Goal: Task Accomplishment & Management: Manage account settings

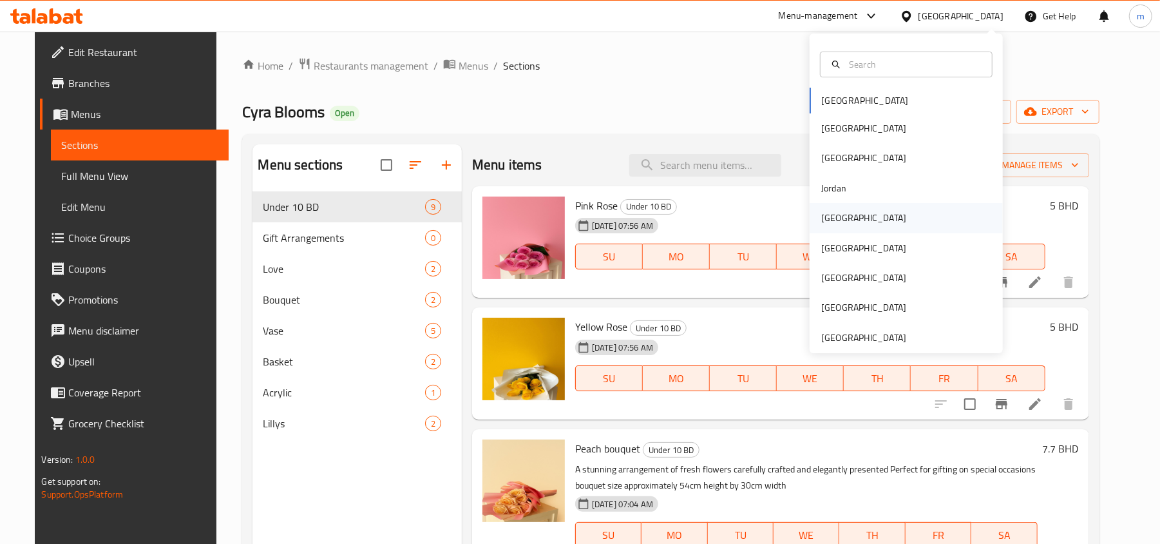
click at [830, 223] on div "[GEOGRAPHIC_DATA]" at bounding box center [863, 218] width 85 height 14
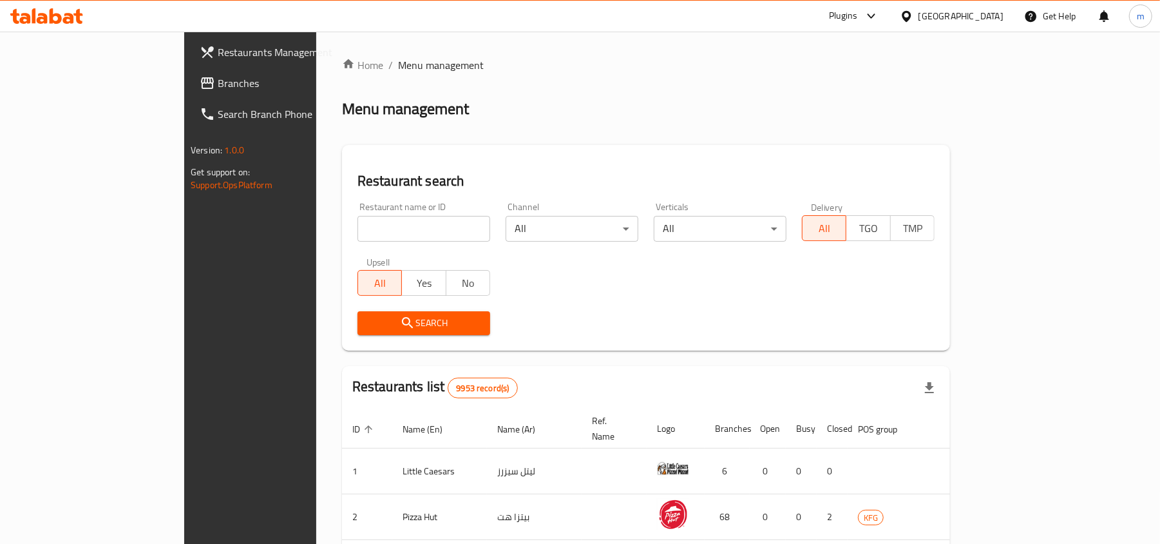
click at [218, 78] on span "Branches" at bounding box center [293, 82] width 150 height 15
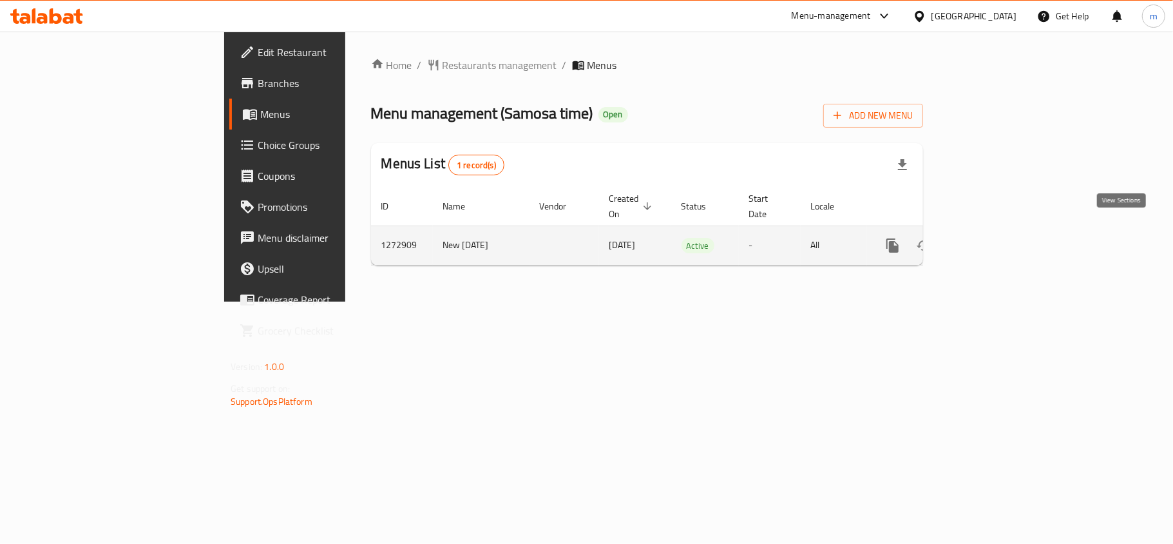
click at [993, 238] on icon "enhanced table" at bounding box center [985, 245] width 15 height 15
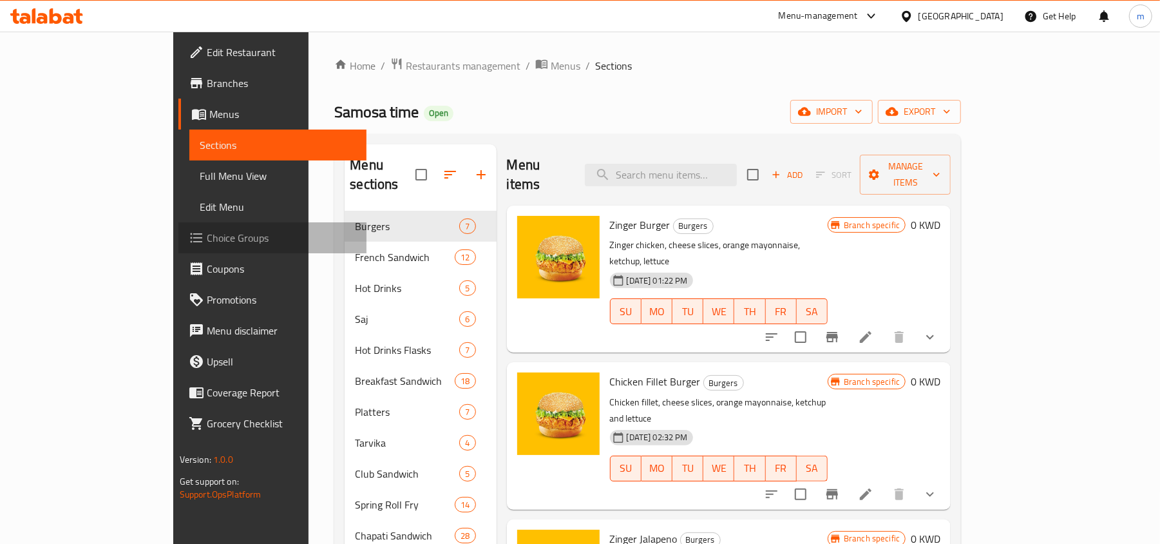
click at [207, 245] on span "Choice Groups" at bounding box center [282, 237] width 150 height 15
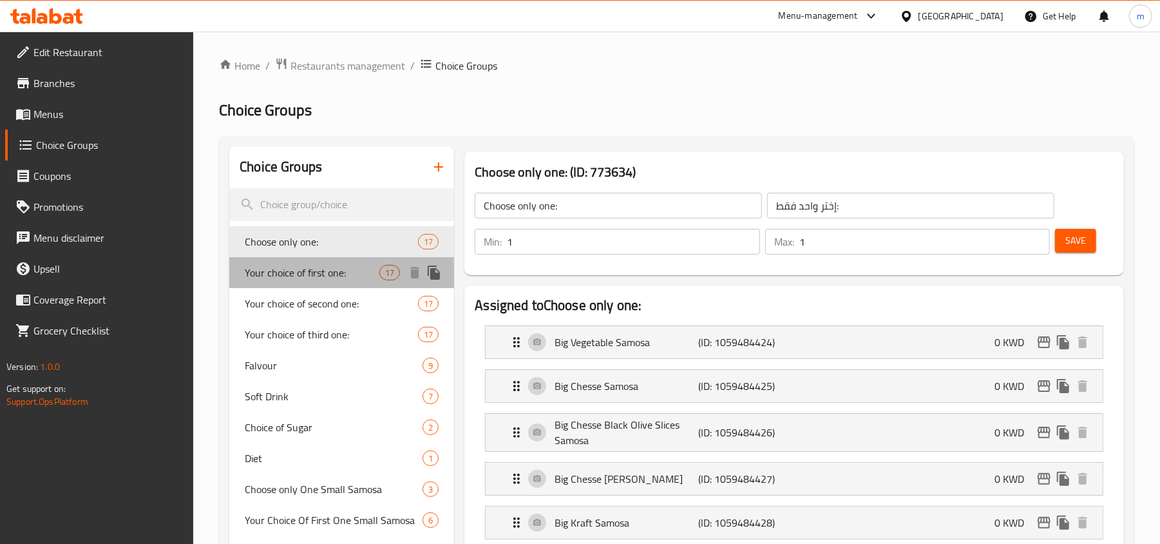
click at [336, 271] on span "Your choice of first one:" at bounding box center [312, 272] width 135 height 15
type input "Your choice of first one:"
type input "اختيارك من الأولى:"
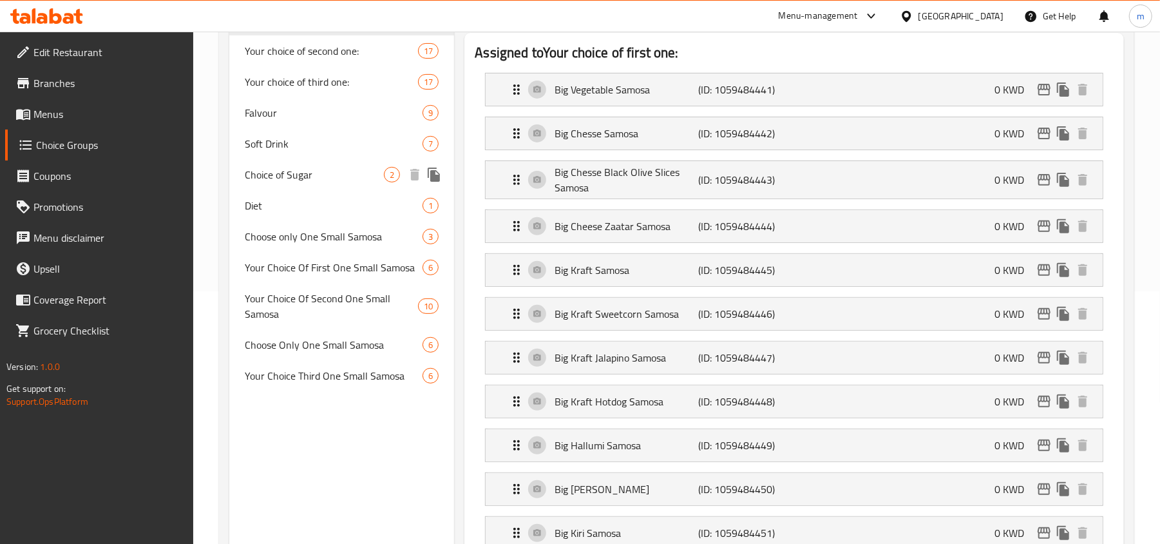
scroll to position [343, 0]
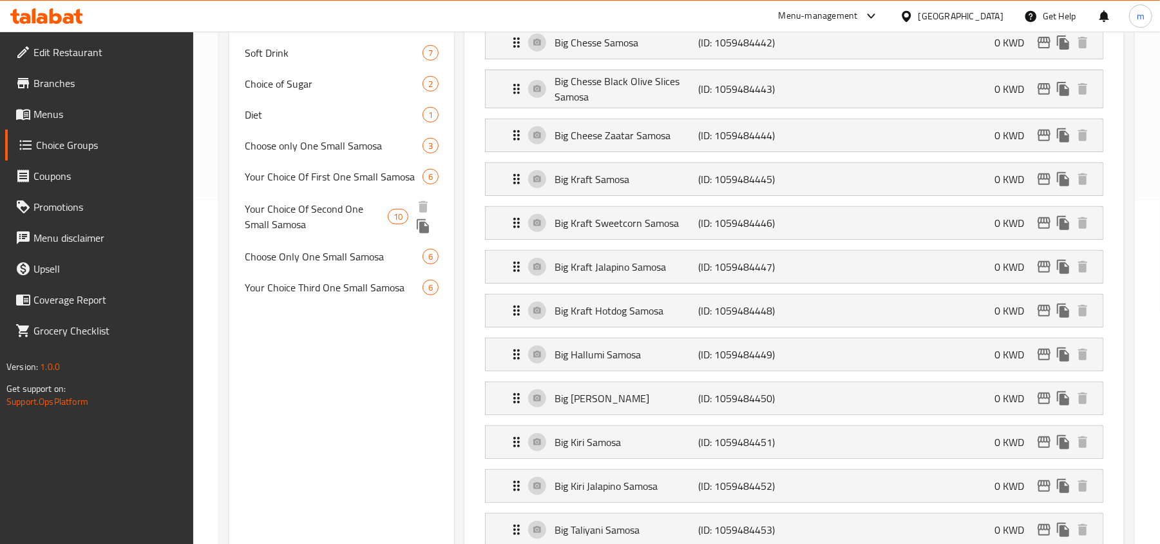
click at [287, 211] on span "Your Choice Of Second One Small Samosa" at bounding box center [316, 216] width 143 height 31
type input "Your Choice Of Second One Small Samosa"
type input "اختيارك من سمبوسة ثانية واحد صغيرة"
